Goal: Task Accomplishment & Management: Use online tool/utility

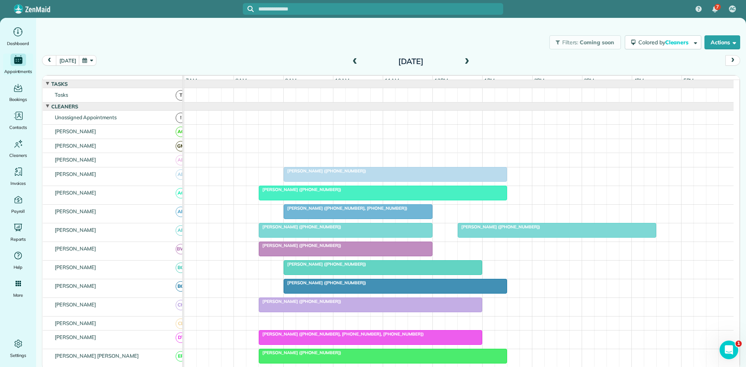
scroll to position [419, 0]
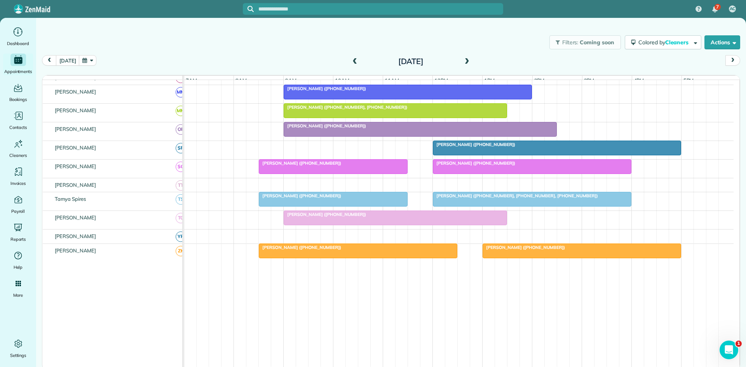
click at [357, 64] on span at bounding box center [354, 61] width 9 height 7
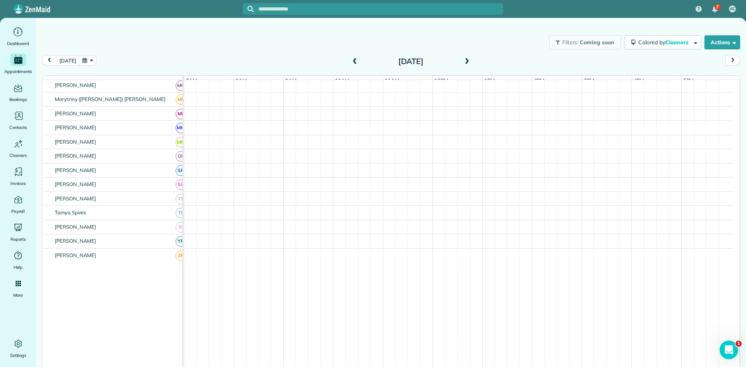
scroll to position [316, 0]
click at [357, 64] on span at bounding box center [354, 61] width 9 height 7
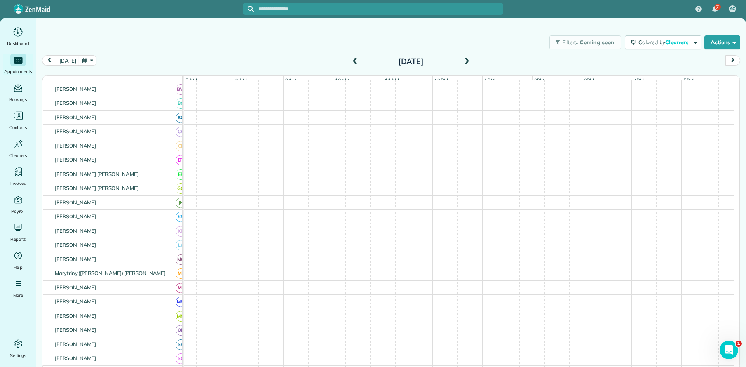
scroll to position [0, 0]
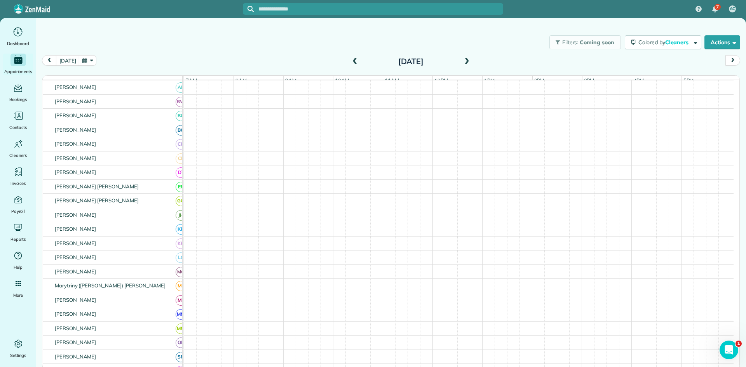
click at [464, 61] on span at bounding box center [467, 61] width 9 height 7
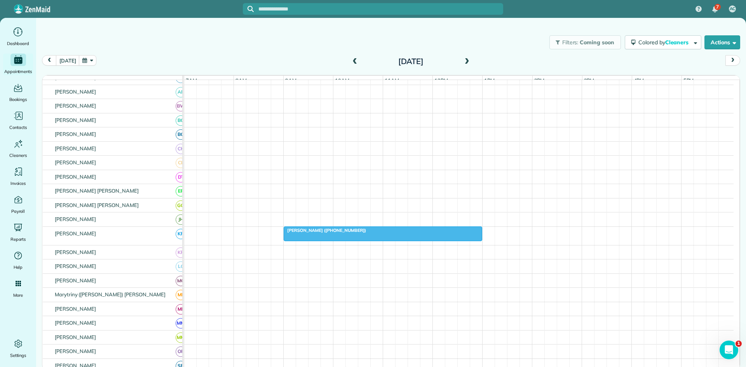
scroll to position [134, 0]
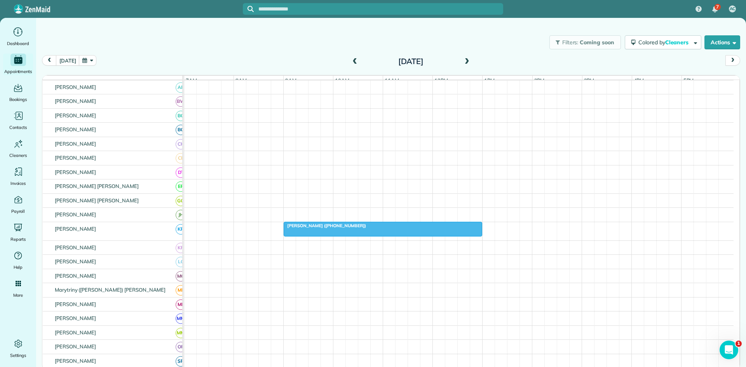
click at [352, 61] on span at bounding box center [354, 61] width 9 height 7
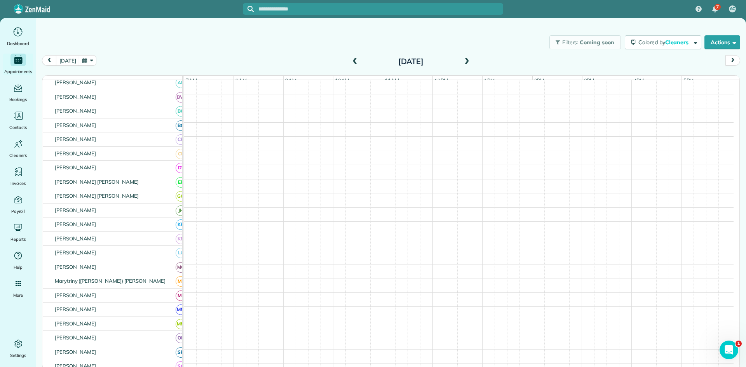
scroll to position [130, 0]
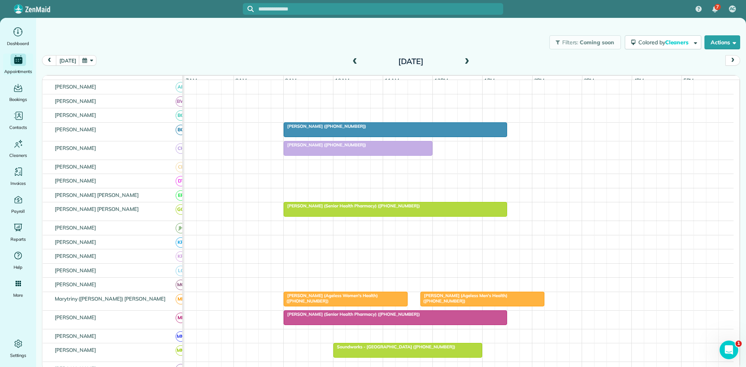
click at [360, 155] on div at bounding box center [358, 148] width 148 height 14
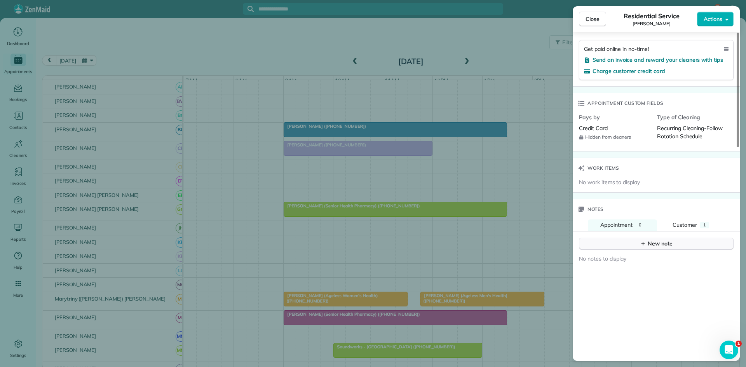
click at [624, 238] on button "New note" at bounding box center [656, 244] width 155 height 12
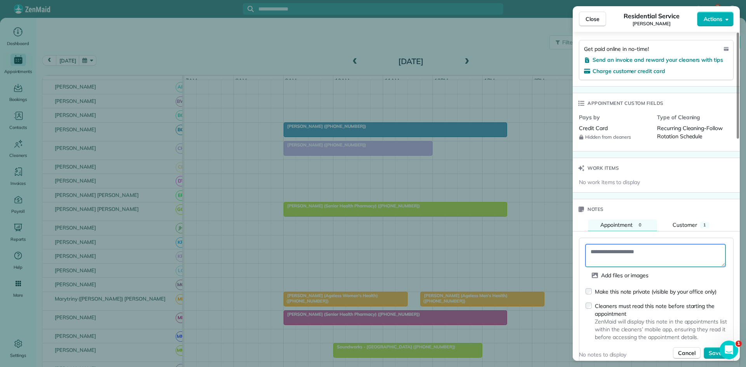
click at [641, 256] on textarea at bounding box center [655, 255] width 140 height 23
type textarea "*"
click at [666, 244] on textarea "**********" at bounding box center [655, 255] width 140 height 23
click at [662, 254] on textarea "**********" at bounding box center [655, 255] width 140 height 23
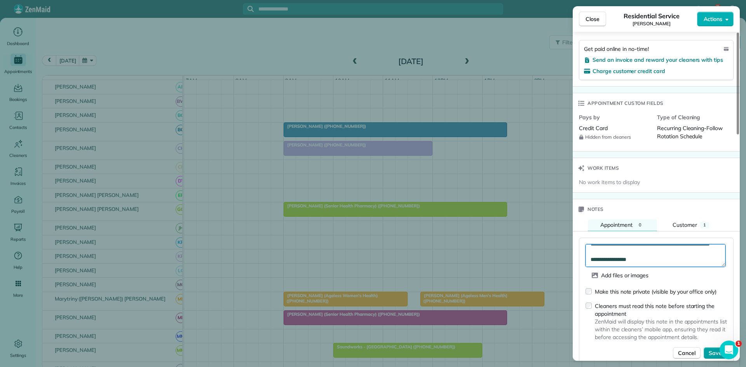
type textarea "**********"
click at [712, 349] on span "Save" at bounding box center [714, 353] width 13 height 8
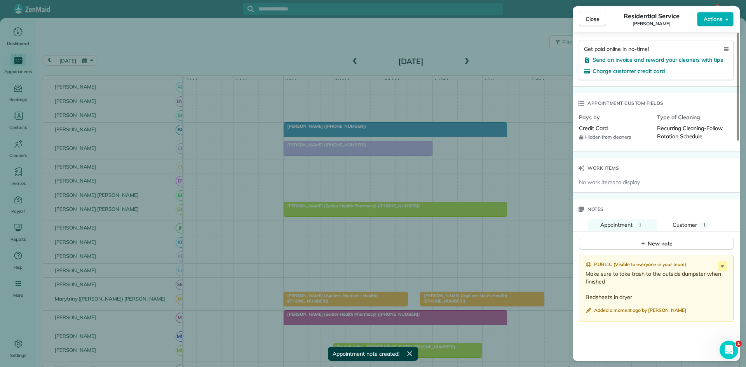
click at [501, 177] on div "Close Residential Service [PERSON_NAME] Actions Status Active [PERSON_NAME] · O…" at bounding box center [373, 183] width 746 height 367
